Goal: Task Accomplishment & Management: Use online tool/utility

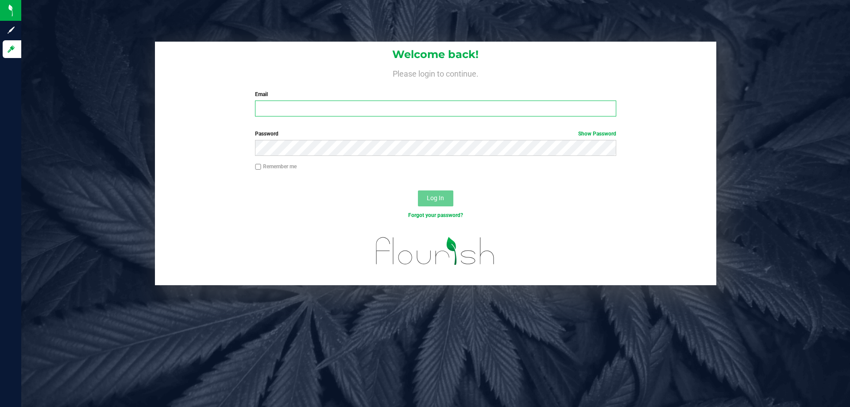
click at [299, 106] on input "Email" at bounding box center [435, 109] width 361 height 16
type input "KURBAN@liveparallel.com"
click at [418, 190] on button "Log In" at bounding box center [435, 198] width 35 height 16
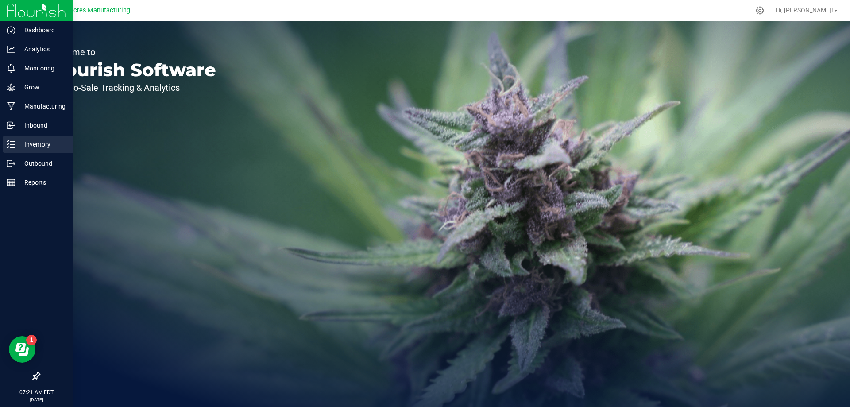
click at [46, 145] on p "Inventory" at bounding box center [42, 144] width 53 height 11
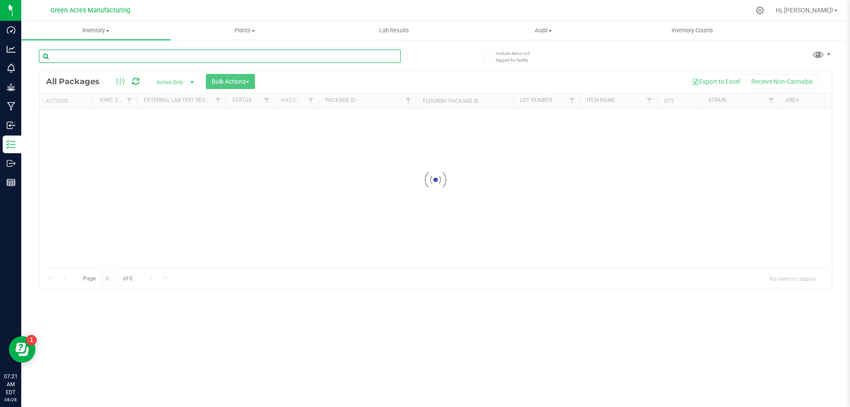
click at [122, 57] on input "text" at bounding box center [220, 56] width 362 height 13
type input "9432117698950378"
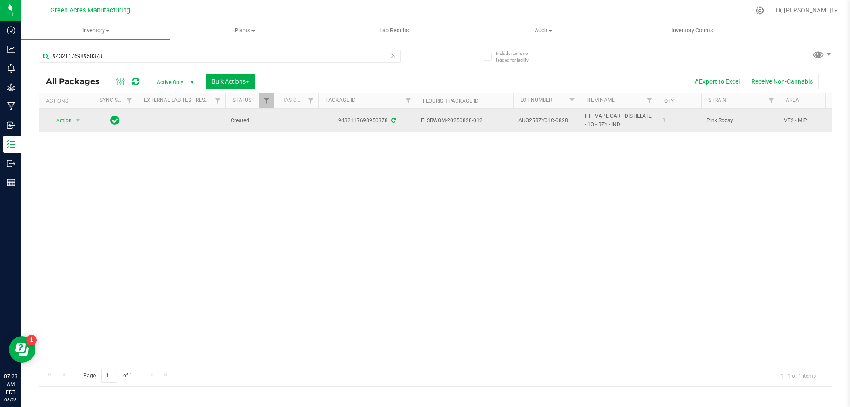
click at [83, 114] on td "Action Action Adjust qty Create package Edit attributes Global inventory Locate…" at bounding box center [65, 121] width 53 height 24
click at [81, 117] on span "select" at bounding box center [77, 120] width 7 height 7
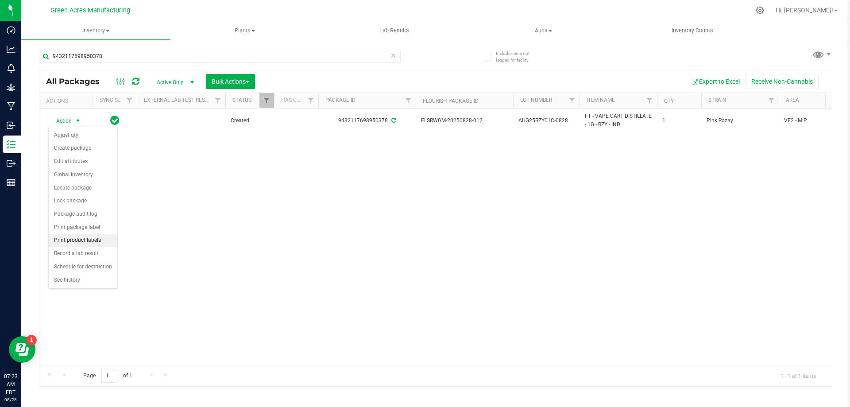
click at [94, 242] on li "Print product labels" at bounding box center [83, 240] width 69 height 13
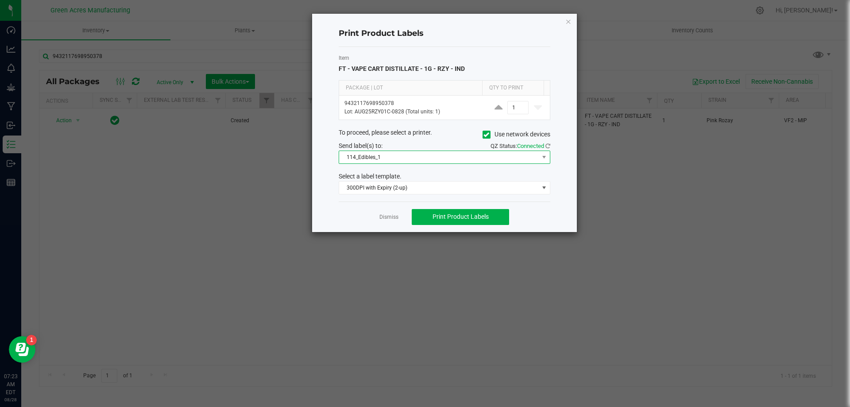
click at [531, 154] on span "114_Edibles_1" at bounding box center [439, 157] width 200 height 12
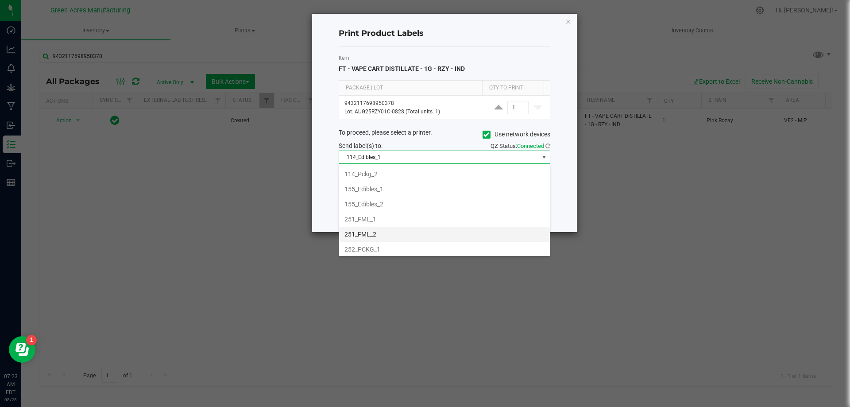
scroll to position [89, 0]
click at [469, 221] on li "252_PCKG_2" at bounding box center [444, 220] width 211 height 15
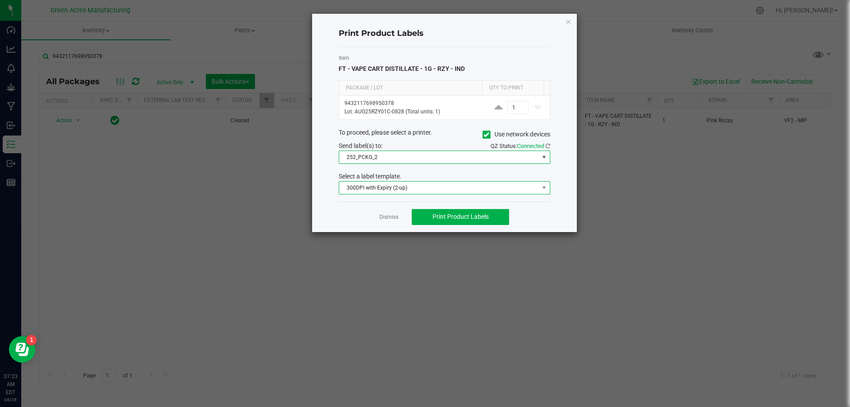
click at [481, 191] on span "300DPI with Expiry (2-up)" at bounding box center [439, 188] width 200 height 12
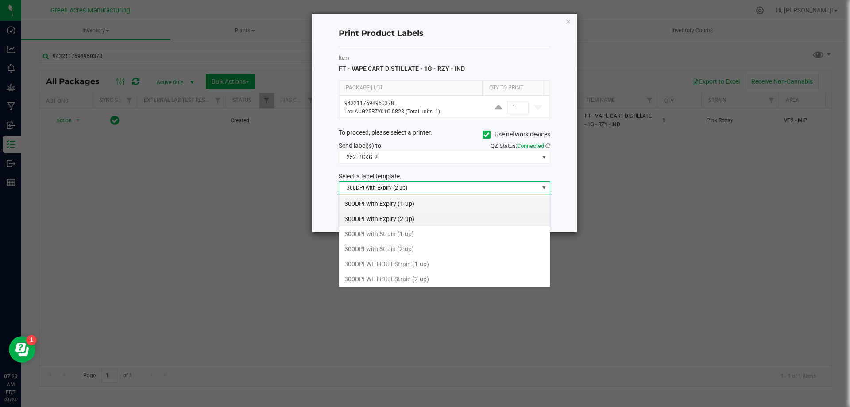
scroll to position [13, 212]
click at [469, 244] on li "300DPI with Strain (2-up)" at bounding box center [444, 248] width 211 height 15
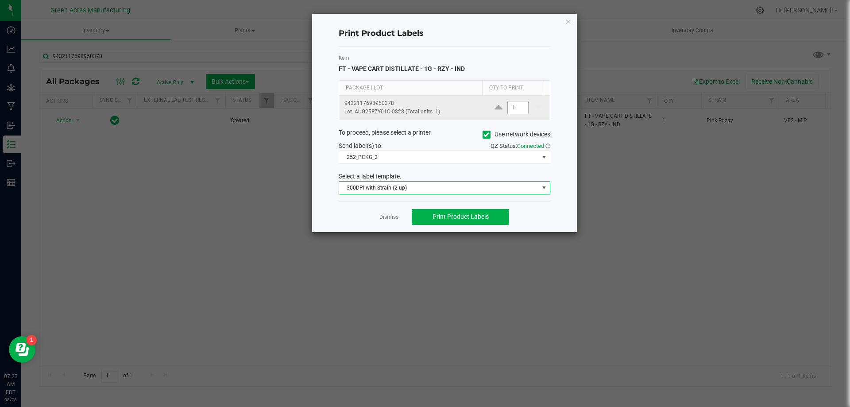
click at [512, 110] on input "1" at bounding box center [518, 107] width 20 height 12
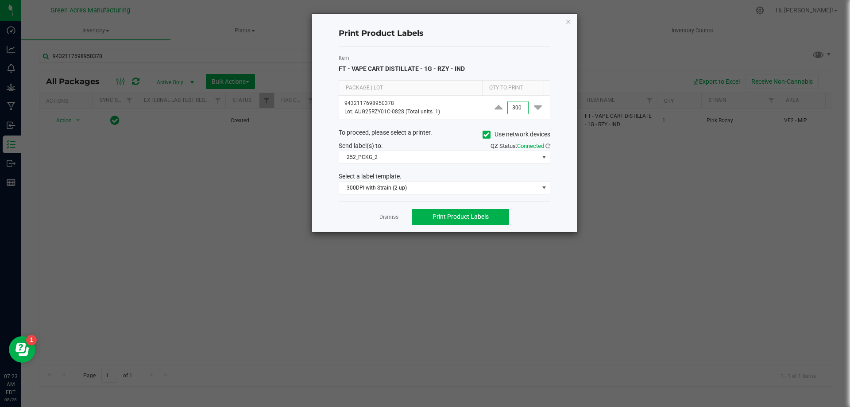
type input "300"
click at [482, 228] on div "Dismiss Print Product Labels" at bounding box center [445, 217] width 212 height 31
click at [484, 218] on span "Print Product Labels" at bounding box center [461, 216] width 56 height 7
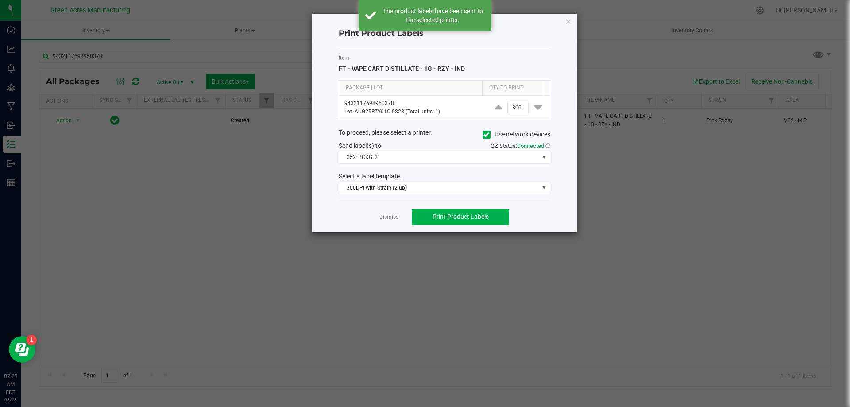
click at [459, 319] on ngb-modal-window "Print Product Labels Item FT - VAPE CART DISTILLATE - 1G - RZY - IND Package | …" at bounding box center [428, 203] width 857 height 407
